Goal: Contribute content

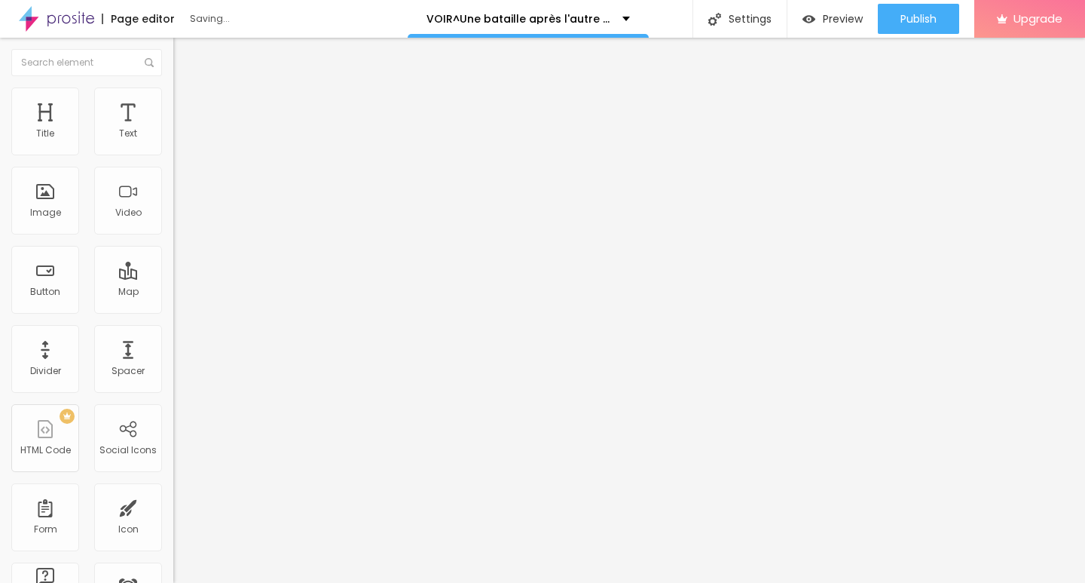
click at [173, 130] on span "Add image" at bounding box center [204, 123] width 62 height 13
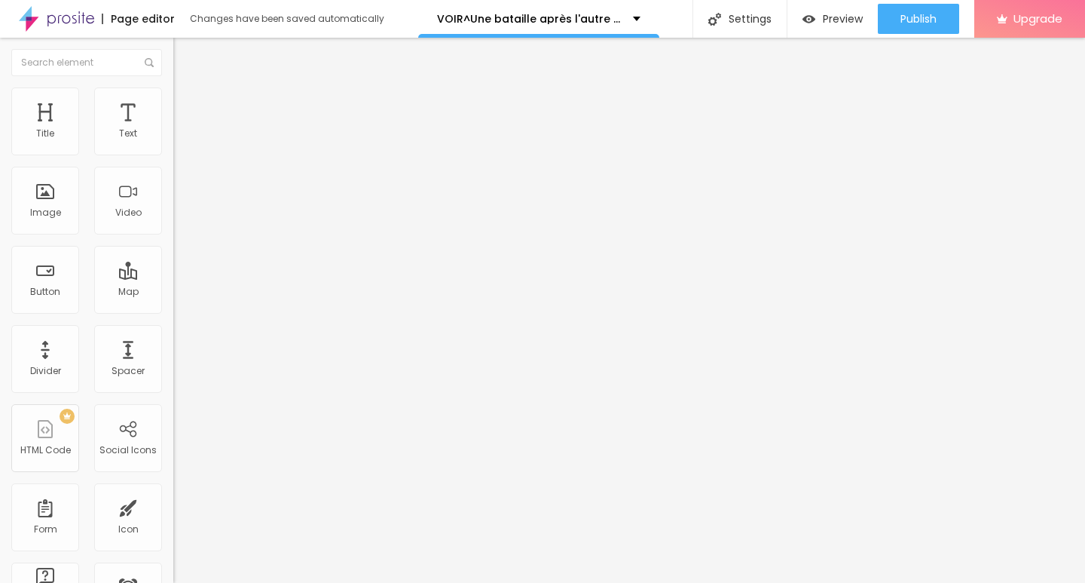
drag, startPoint x: 76, startPoint y: 405, endPoint x: 0, endPoint y: 460, distance: 94.4
click at [173, 344] on div "Change image Image description (Alt) Align Aspect Ratio Original Cinema 16:9 De…" at bounding box center [259, 231] width 173 height 227
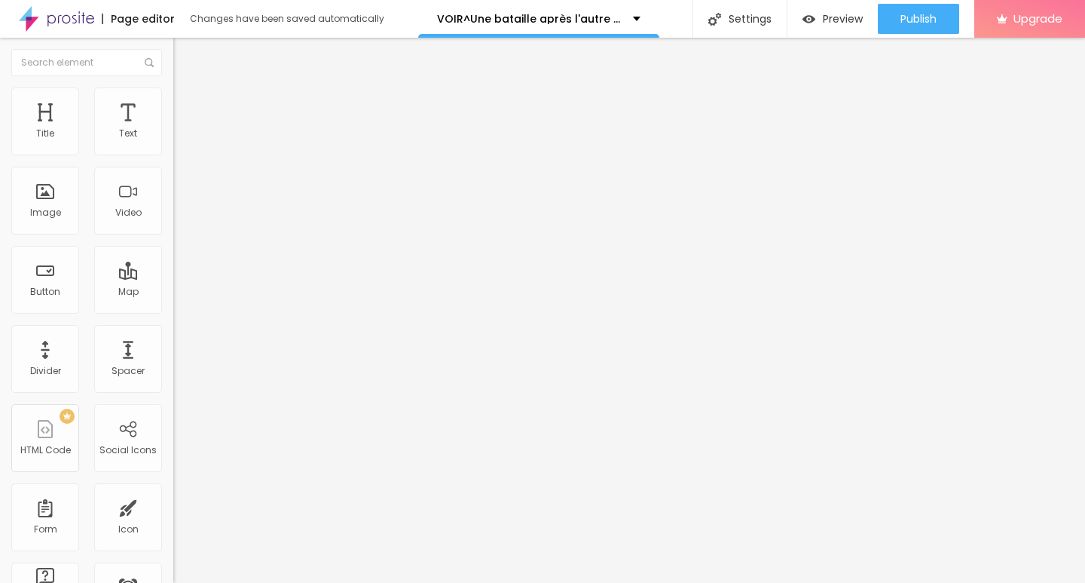
scroll to position [0, 0]
click at [173, 309] on input "text" at bounding box center [263, 301] width 181 height 15
paste input "[URL][DOMAIN_NAME]"
type input "[URL][DOMAIN_NAME]"
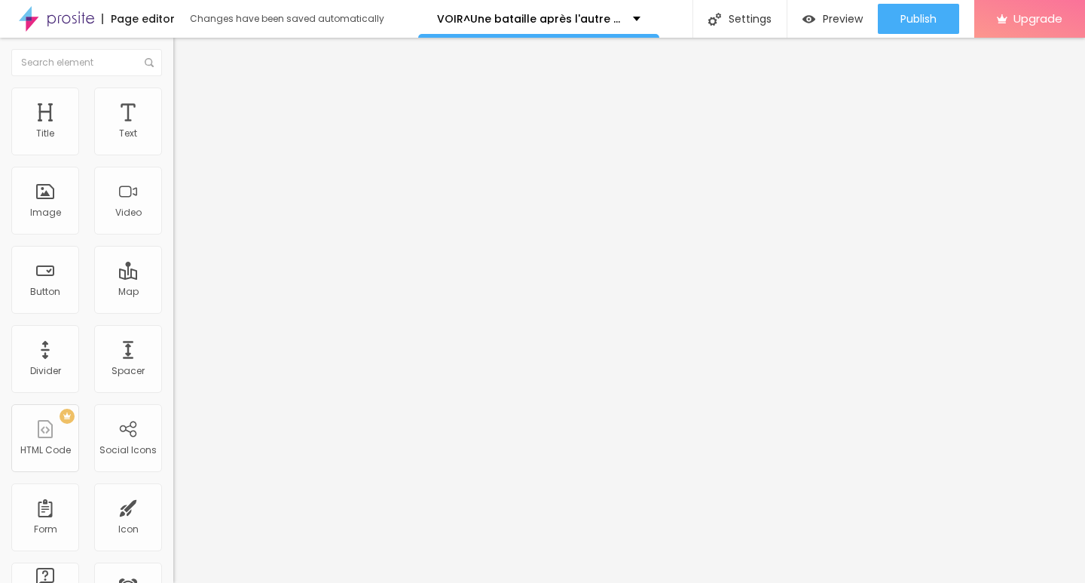
click at [173, 285] on div "Link" at bounding box center [259, 280] width 173 height 9
click at [185, 50] on img "button" at bounding box center [191, 55] width 12 height 12
click at [115, 145] on div "Text" at bounding box center [128, 121] width 68 height 68
drag, startPoint x: 69, startPoint y: 173, endPoint x: 0, endPoint y: 177, distance: 69.4
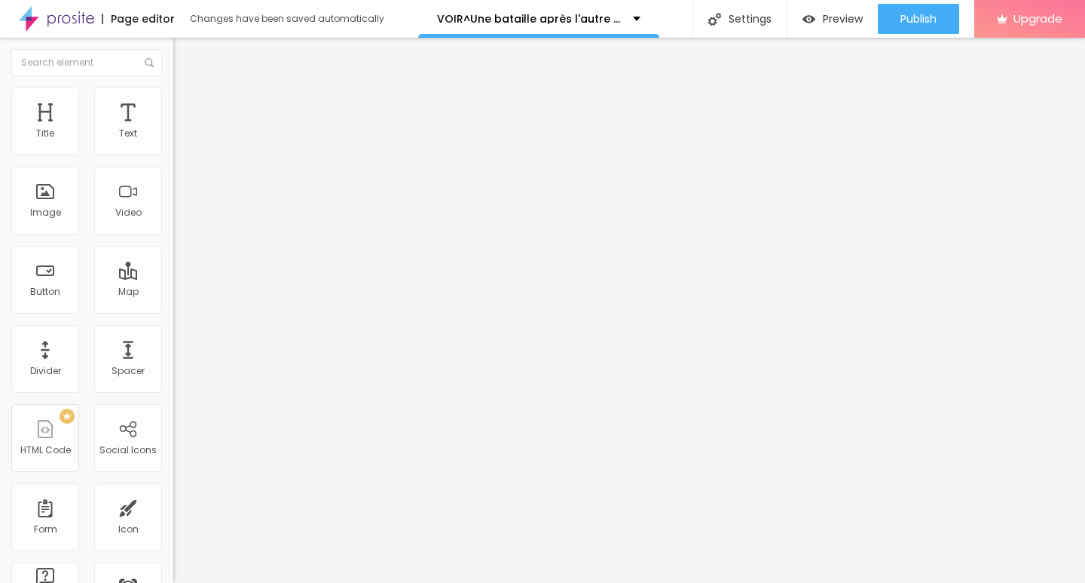
click at [173, 177] on div "Text Click me Align Size Default Small Default Big Link URL https:// Open in ne…" at bounding box center [259, 227] width 173 height 219
paste input "➥ Voir Film » Une bataille après l'autre (2025) Streaming VF-HD"
type input "➥ Voir Film » Une bataille après l'autre (2025) Streaming VF-HD"
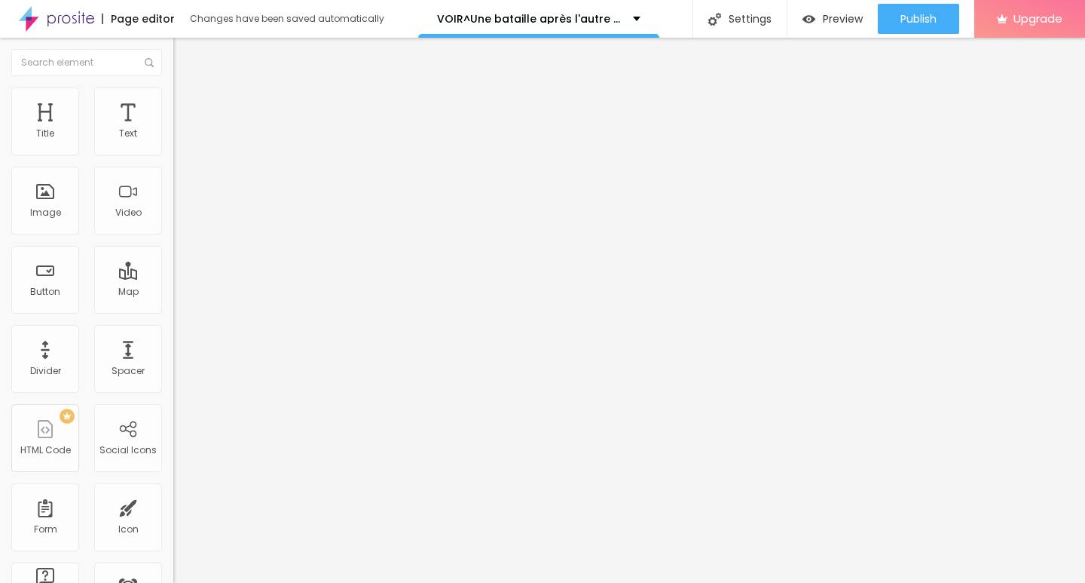
drag, startPoint x: 84, startPoint y: 310, endPoint x: 0, endPoint y: 345, distance: 91.2
click at [173, 337] on div "Text ➥ Voir Film » Une bataille après l'autre (2025) Streaming VF-HD Align Size…" at bounding box center [259, 227] width 173 height 219
paste input "[DOMAIN_NAME]/fr/movie/1054867/pro"
type input "[URL][DOMAIN_NAME]"
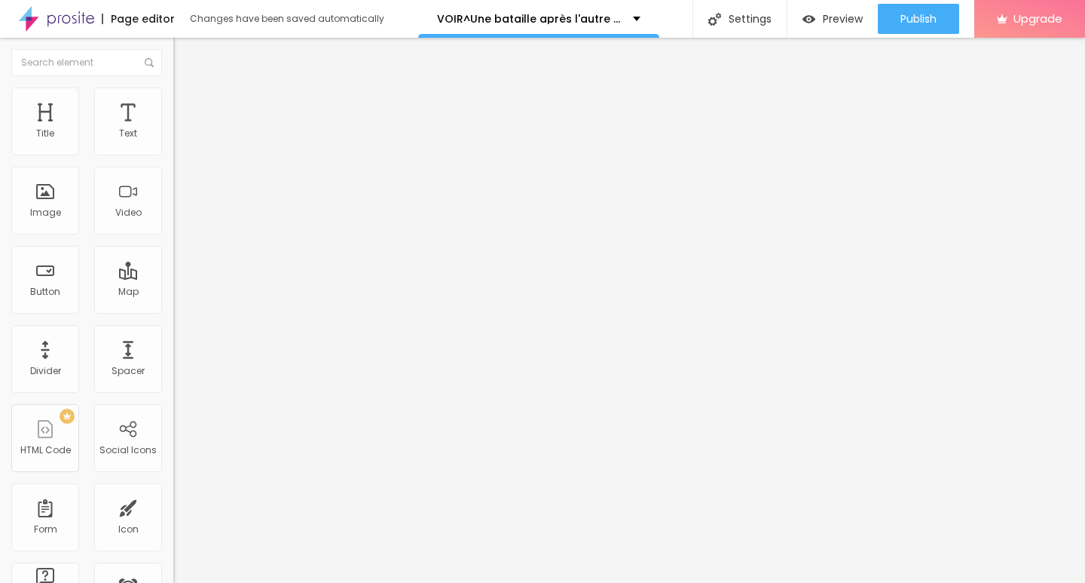
scroll to position [0, 0]
click at [173, 180] on img at bounding box center [178, 175] width 11 height 11
click at [261, 582] on div at bounding box center [542, 592] width 1085 height 0
click at [173, 46] on button "Edit Button" at bounding box center [259, 55] width 173 height 35
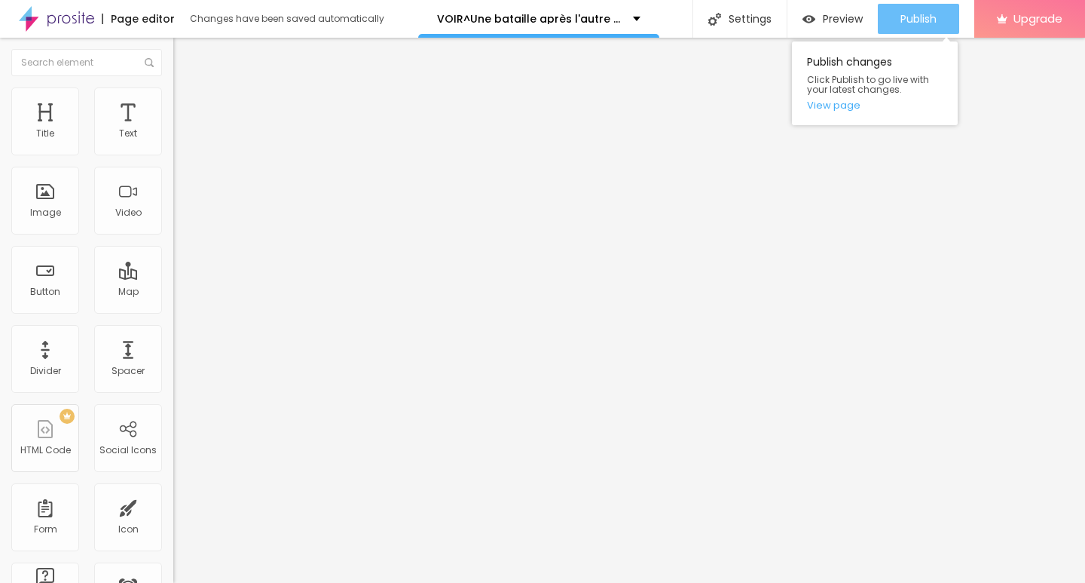
click at [920, 17] on span "Publish" at bounding box center [919, 19] width 36 height 12
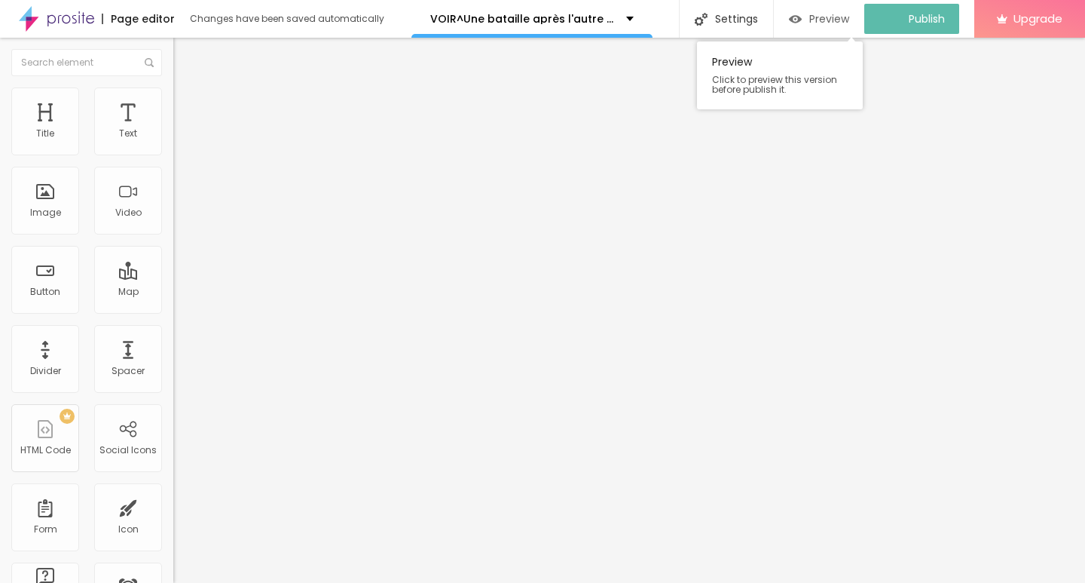
click at [844, 22] on span "Preview" at bounding box center [829, 19] width 40 height 12
